Goal: Transaction & Acquisition: Book appointment/travel/reservation

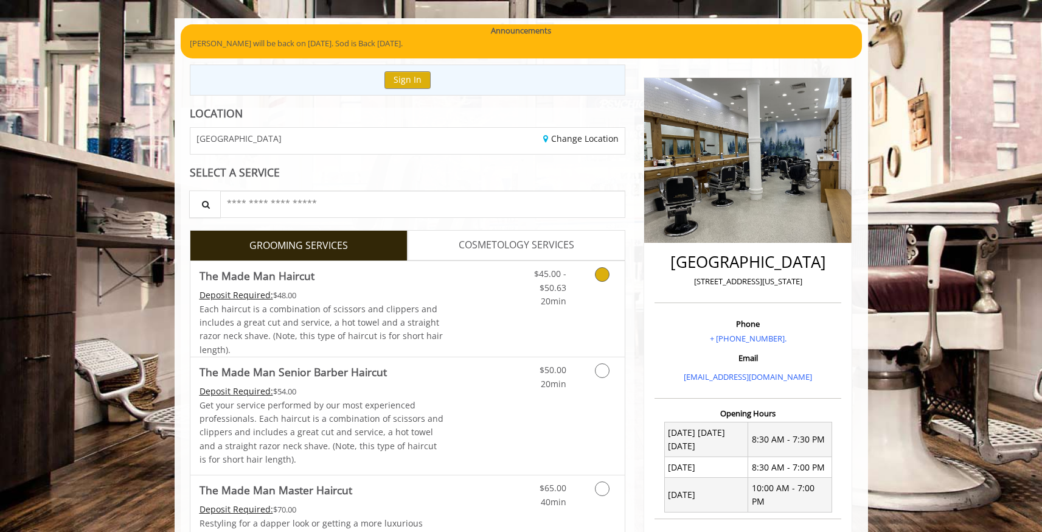
click at [502, 328] on link "Discounted Price" at bounding box center [479, 308] width 72 height 95
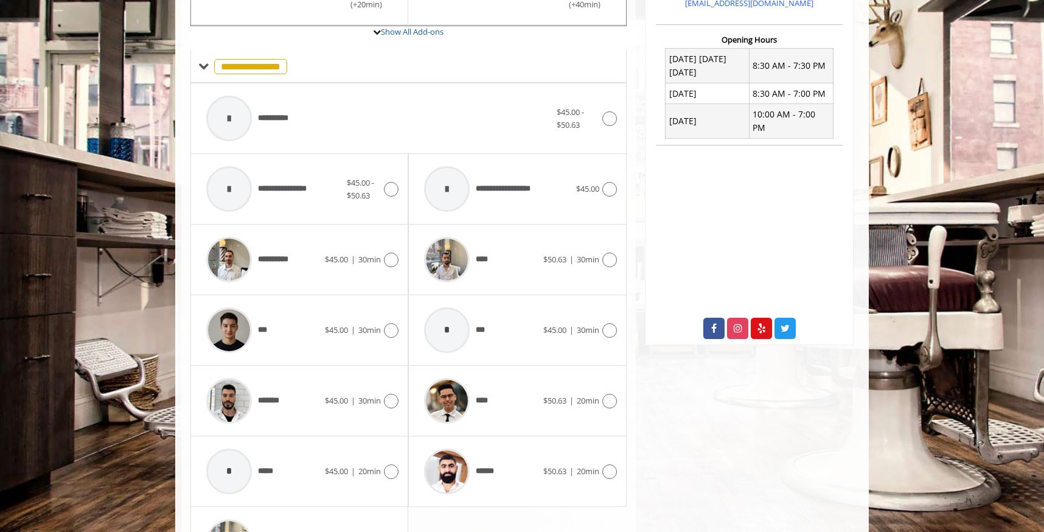
scroll to position [459, 0]
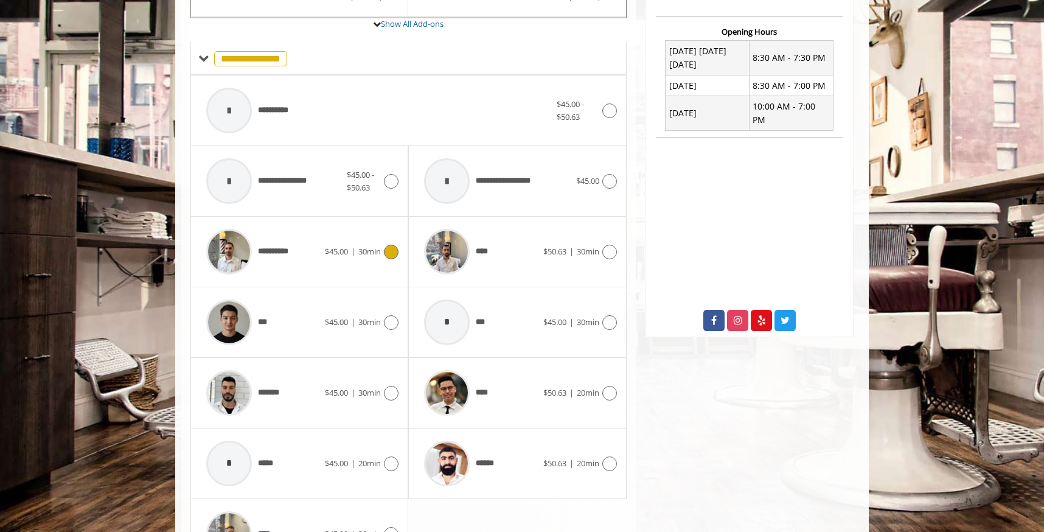
click at [322, 267] on div "**********" at bounding box center [262, 252] width 125 height 58
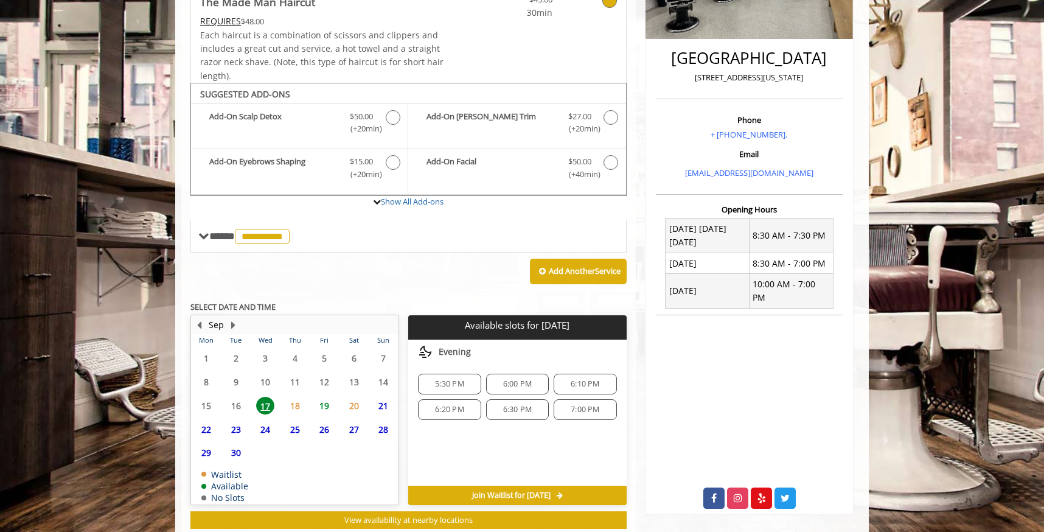
scroll to position [314, 0]
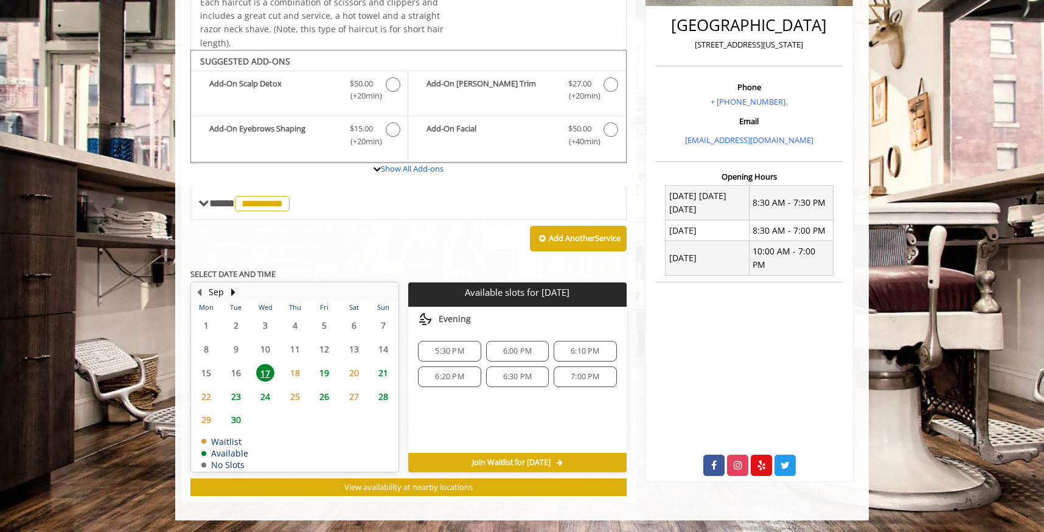
click at [327, 369] on span "19" at bounding box center [324, 373] width 18 height 18
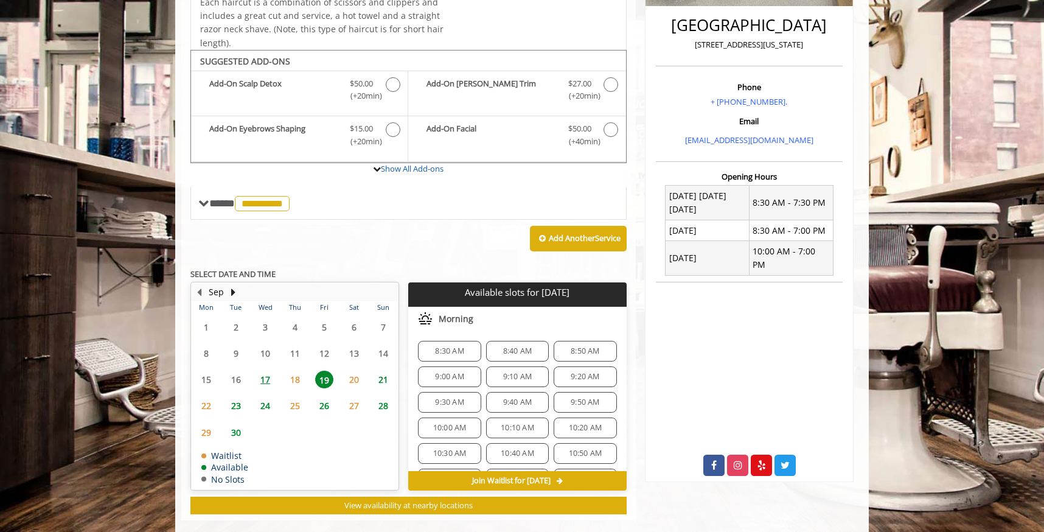
scroll to position [333, 0]
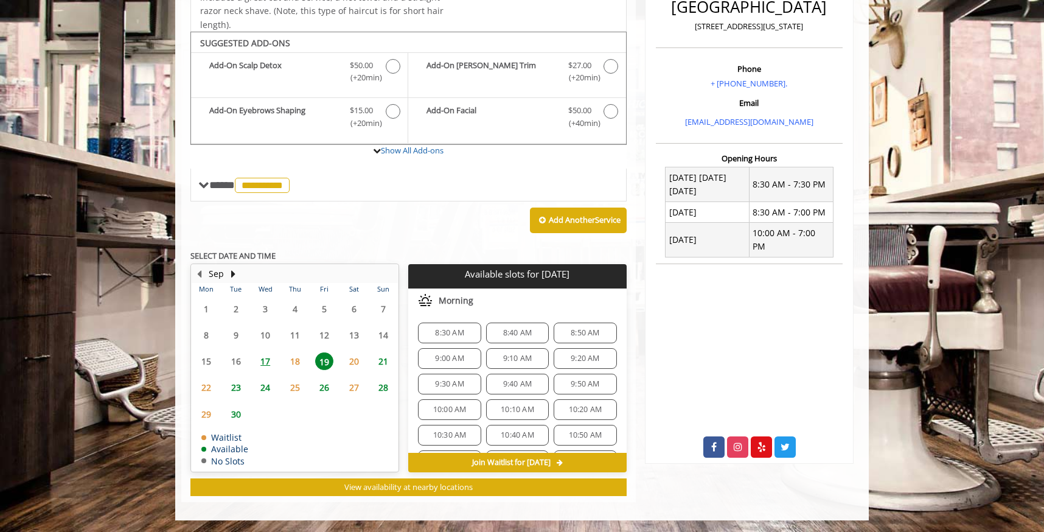
click at [526, 361] on span "9:10 AM" at bounding box center [517, 358] width 29 height 10
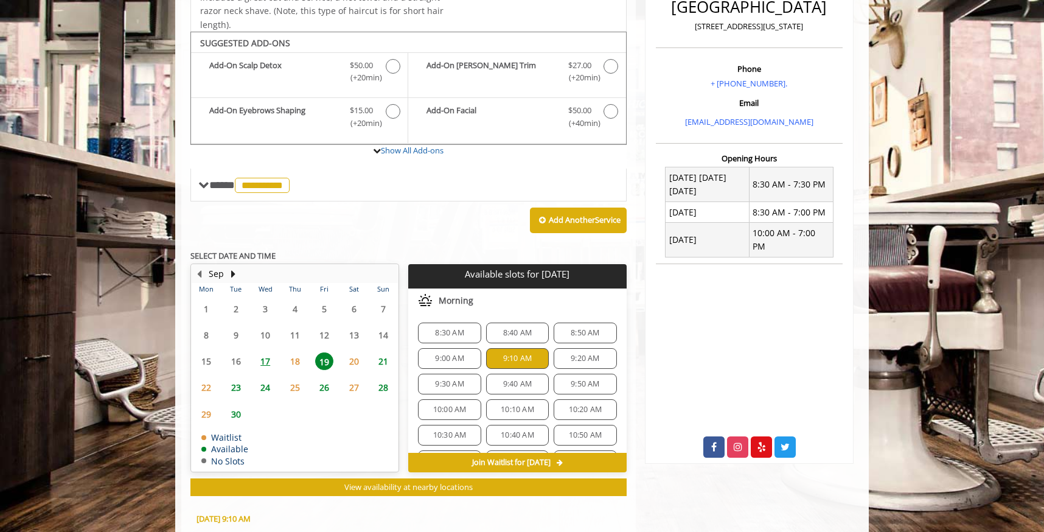
scroll to position [552, 0]
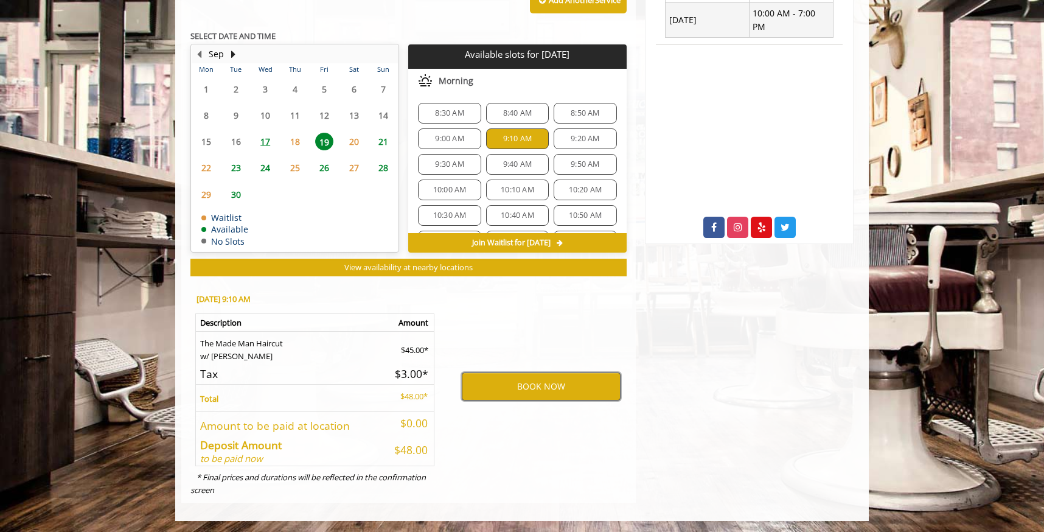
click at [527, 386] on button "BOOK NOW" at bounding box center [541, 386] width 159 height 28
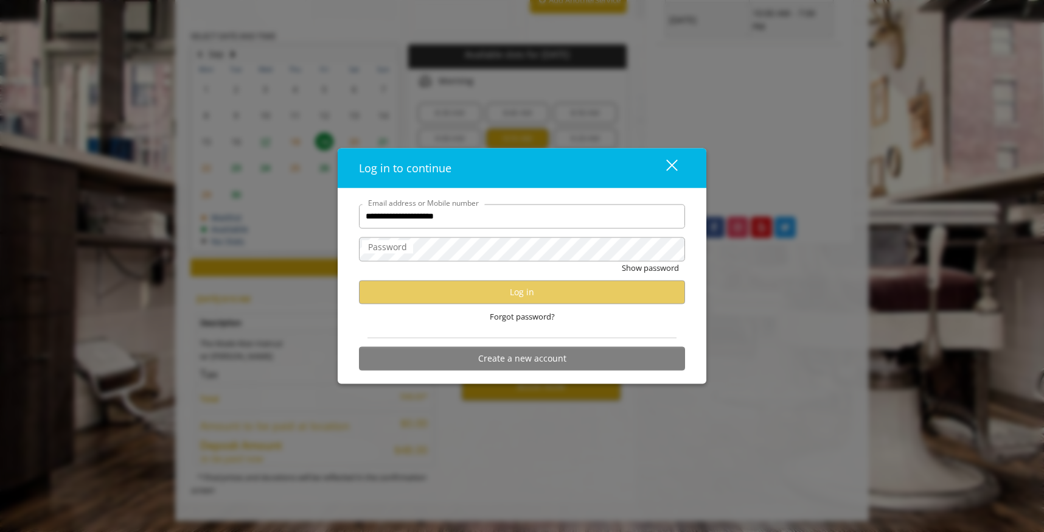
type input "**********"
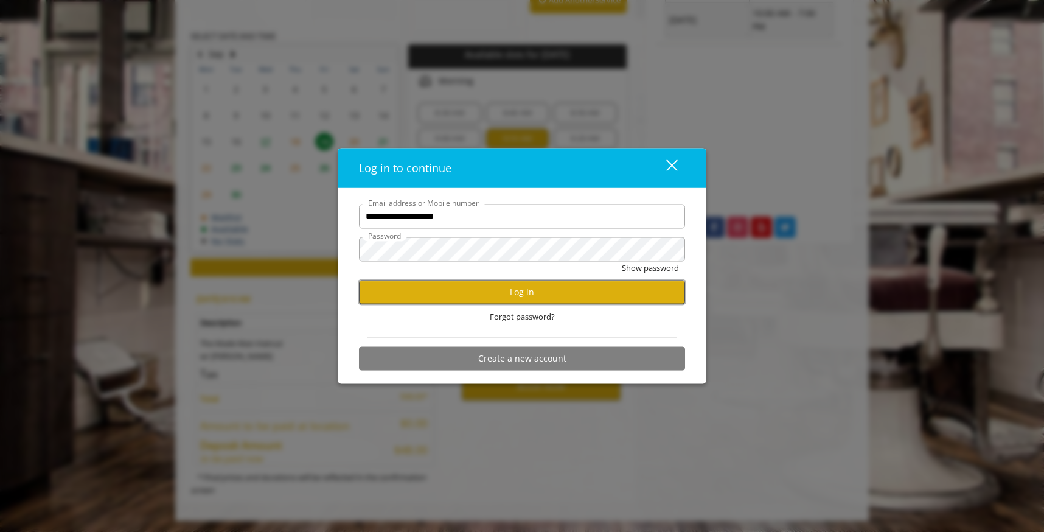
click at [507, 285] on button "Log in" at bounding box center [522, 292] width 326 height 24
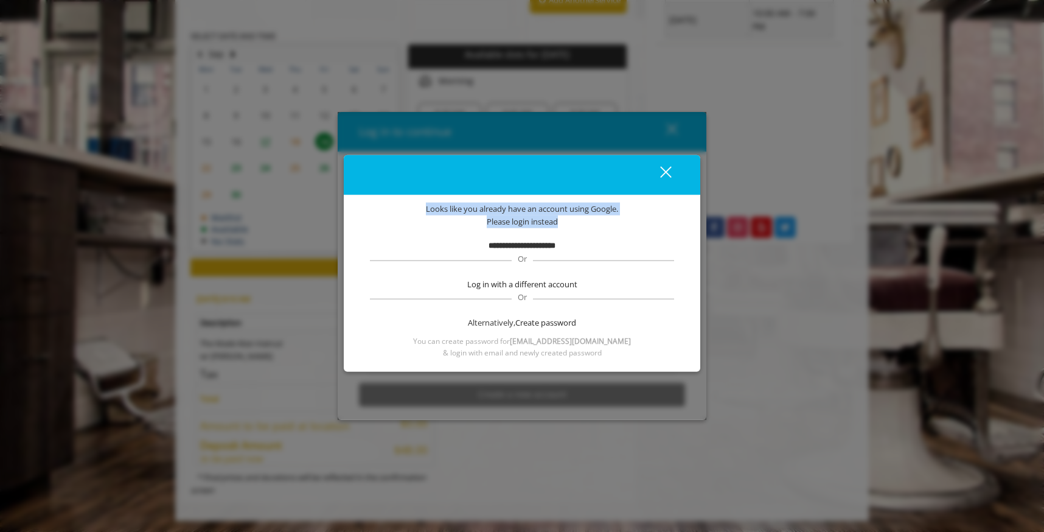
drag, startPoint x: 470, startPoint y: 202, endPoint x: 561, endPoint y: 234, distance: 97.1
click at [561, 234] on div "**********" at bounding box center [522, 281] width 320 height 156
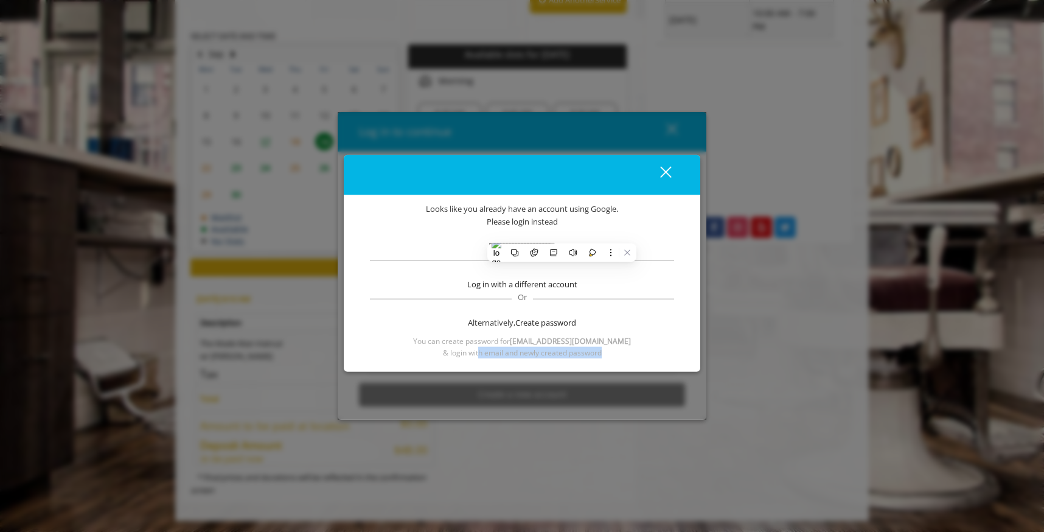
drag, startPoint x: 478, startPoint y: 353, endPoint x: 584, endPoint y: 361, distance: 106.1
click at [583, 361] on div "**********" at bounding box center [522, 283] width 356 height 176
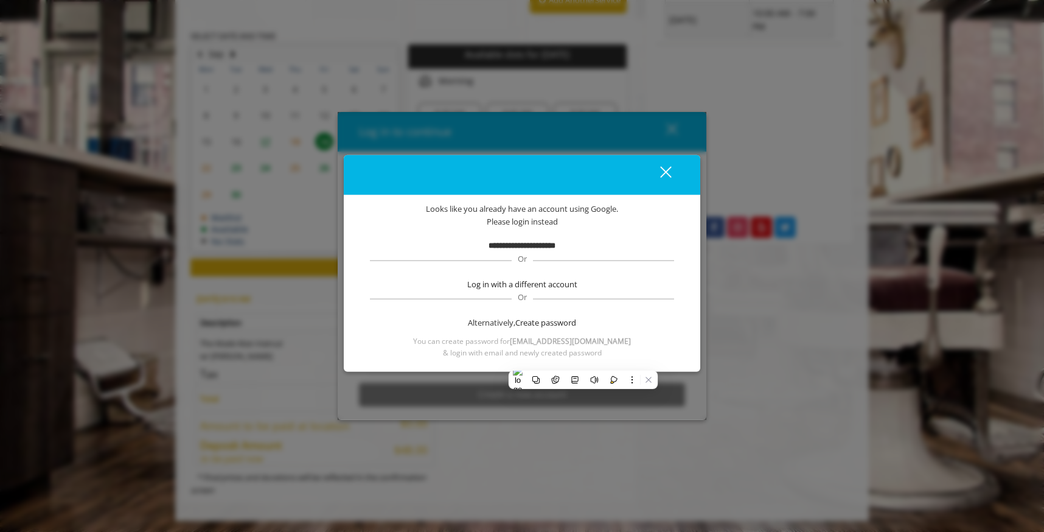
click at [646, 337] on div "You can create password for [EMAIL_ADDRESS][DOMAIN_NAME]" at bounding box center [522, 341] width 320 height 12
click at [533, 323] on span "Create password" at bounding box center [545, 322] width 61 height 13
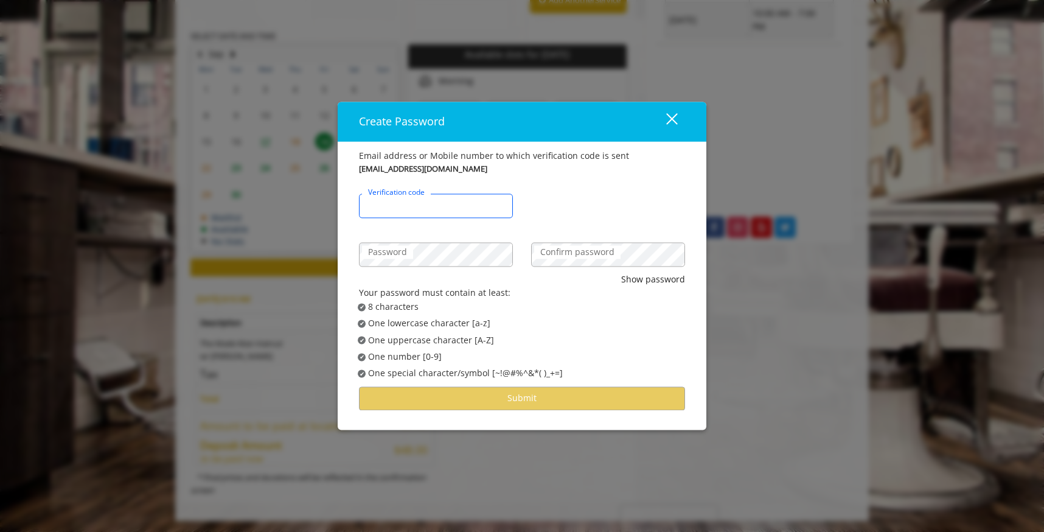
click at [464, 206] on input "Verification code" at bounding box center [436, 205] width 154 height 24
type input "******"
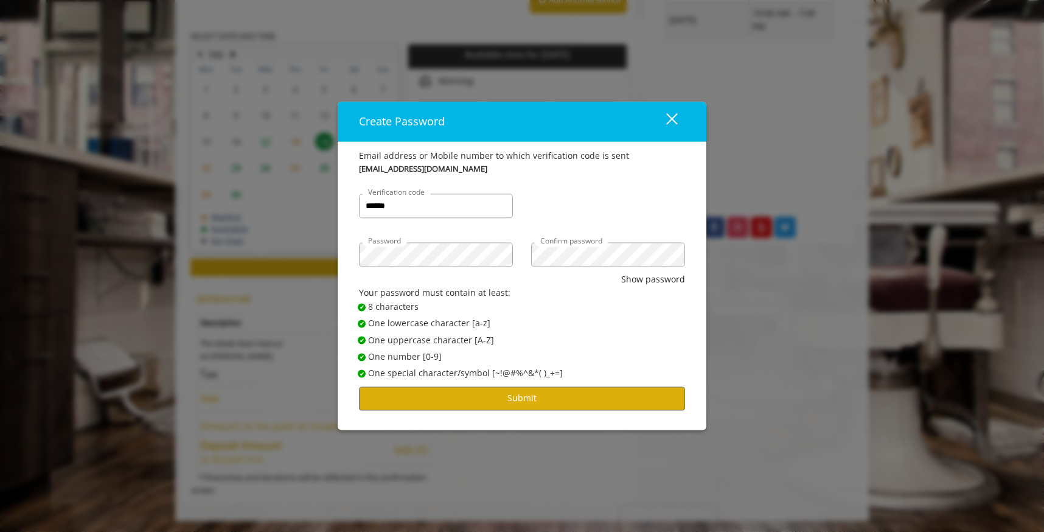
click at [542, 410] on div "Email address or Mobile number to which verification code is sent [EMAIL_ADDRES…" at bounding box center [522, 286] width 369 height 288
click at [544, 401] on button "Submit" at bounding box center [522, 398] width 326 height 24
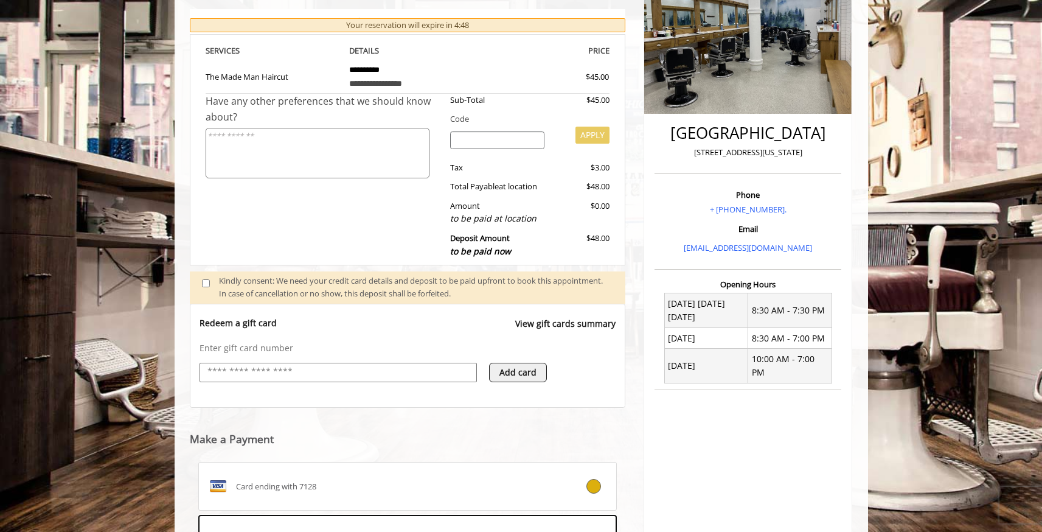
scroll to position [379, 0]
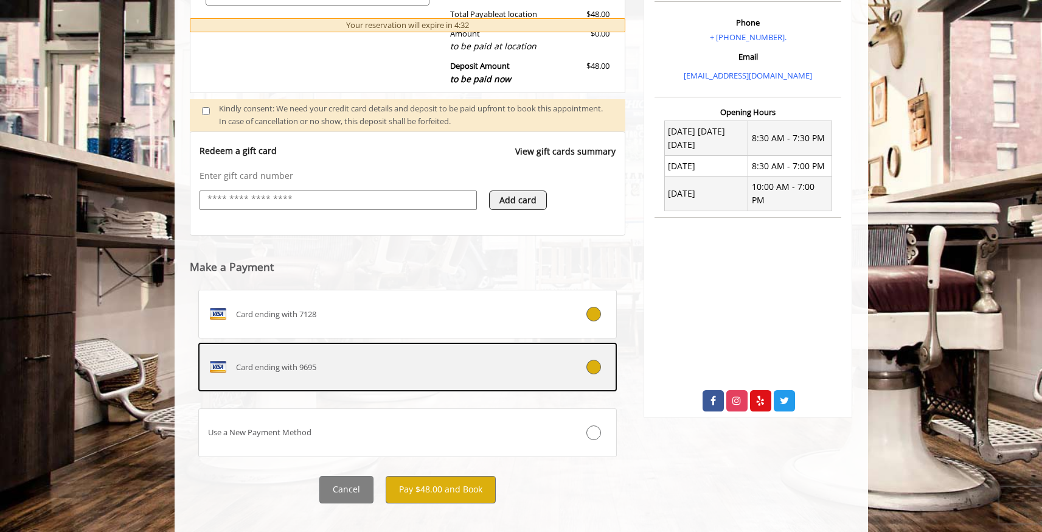
click at [578, 380] on label "Card ending with 9695" at bounding box center [407, 366] width 419 height 49
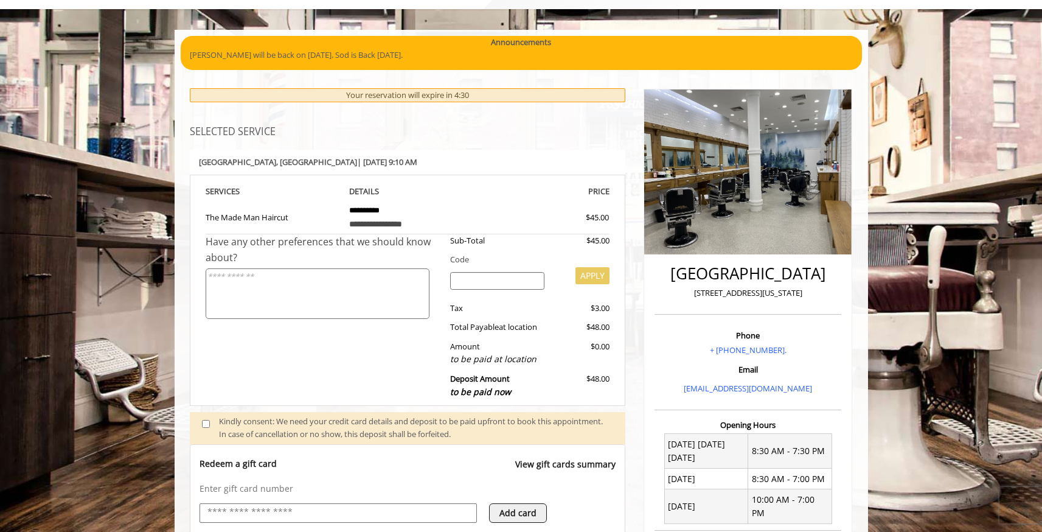
scroll to position [393, 0]
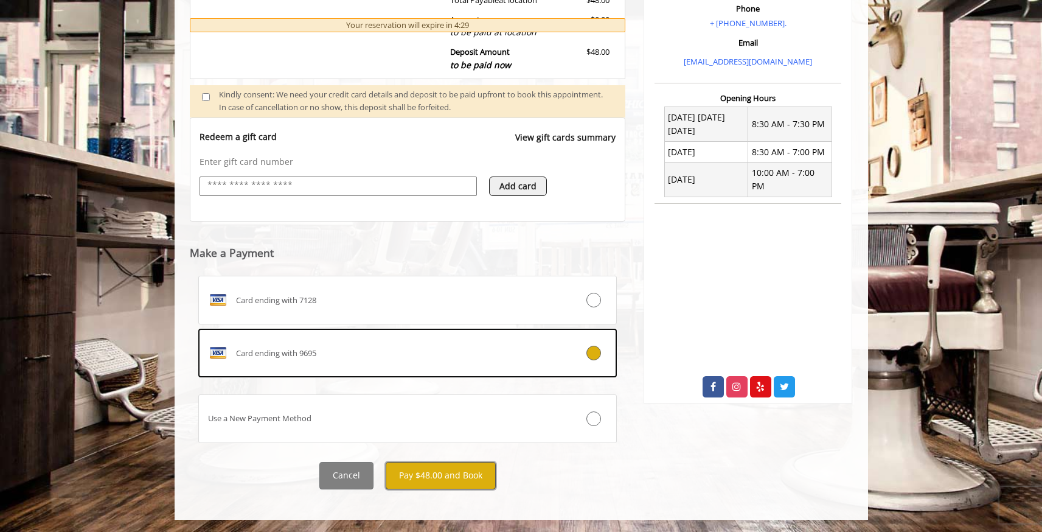
click at [460, 477] on button "Pay $48.00 and Book" at bounding box center [441, 475] width 110 height 27
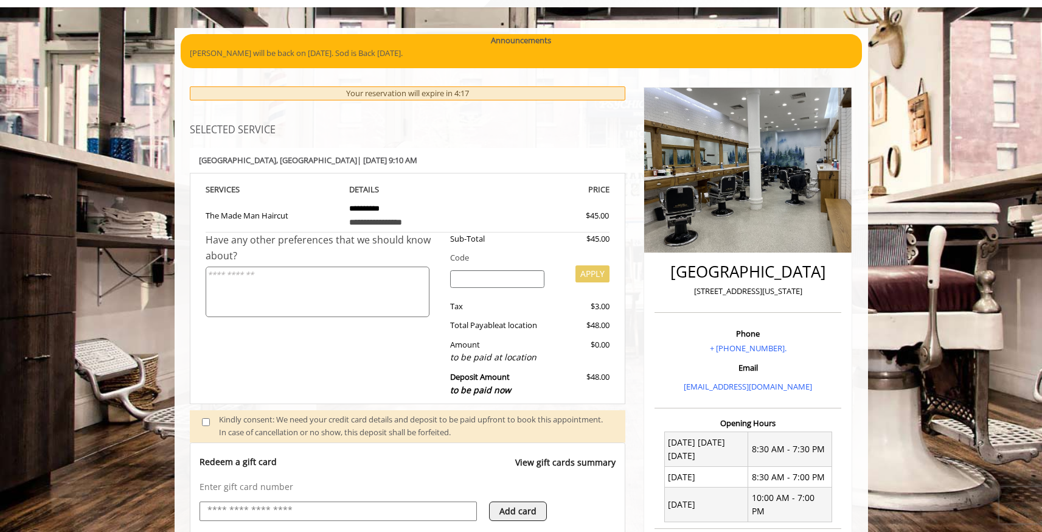
scroll to position [245, 0]
